Goal: Task Accomplishment & Management: Manage account settings

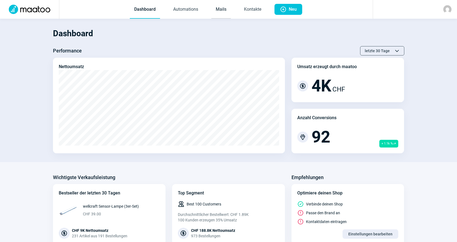
click at [227, 6] on link "Mails" at bounding box center [220, 10] width 19 height 18
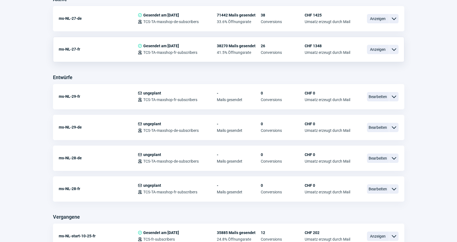
scroll to position [165, 0]
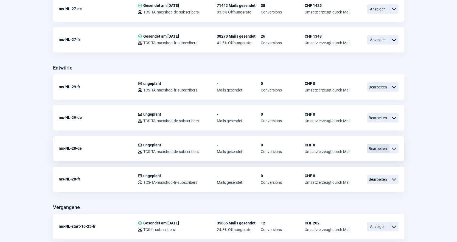
click at [374, 147] on span "Bearbeiten" at bounding box center [378, 148] width 22 height 9
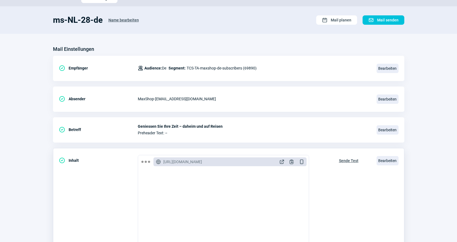
scroll to position [55, 0]
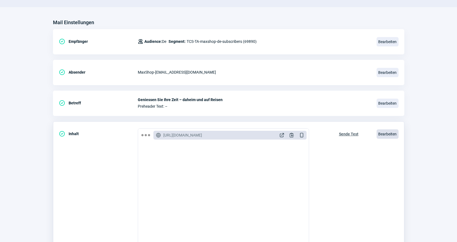
click at [388, 135] on span "Bearbeiten" at bounding box center [388, 133] width 22 height 9
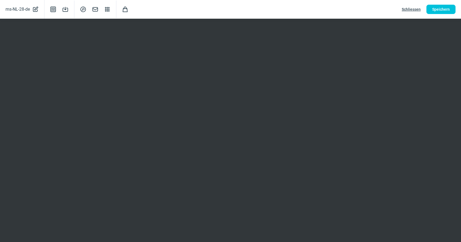
click at [410, 10] on span "Schliessen" at bounding box center [411, 9] width 19 height 9
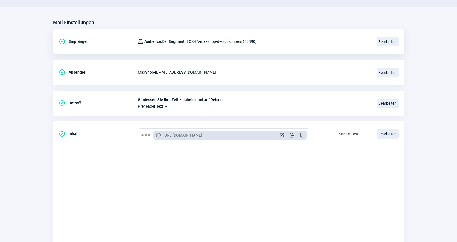
scroll to position [0, 0]
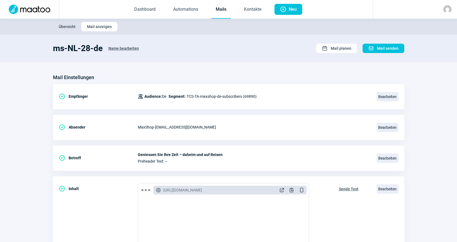
click at [223, 7] on link "Mails" at bounding box center [220, 10] width 19 height 18
